Goal: Navigation & Orientation: Find specific page/section

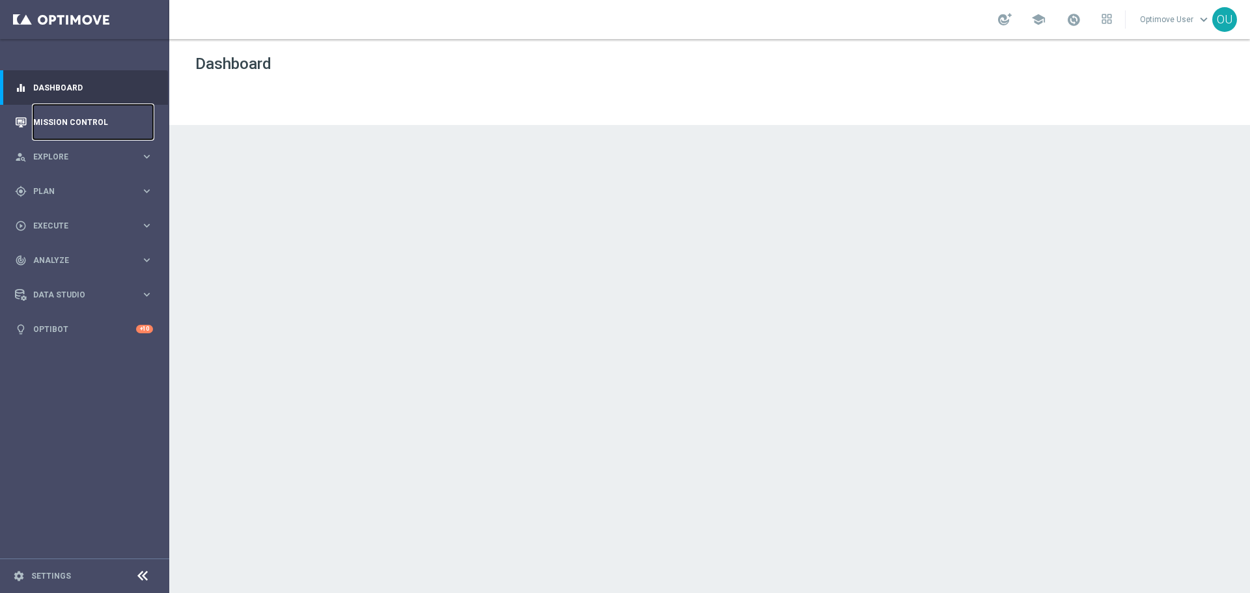
click at [94, 134] on link "Mission Control" at bounding box center [93, 122] width 120 height 34
